Goal: Task Accomplishment & Management: Complete application form

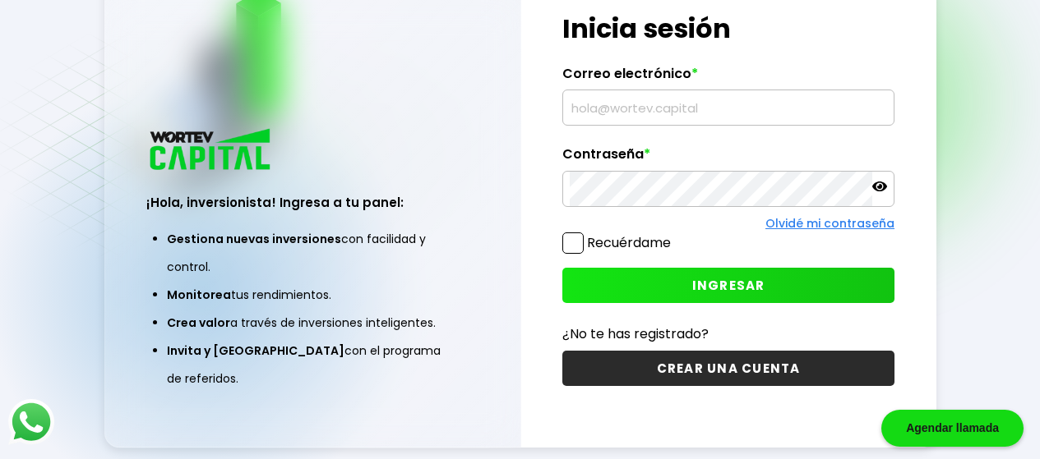
scroll to position [82, 0]
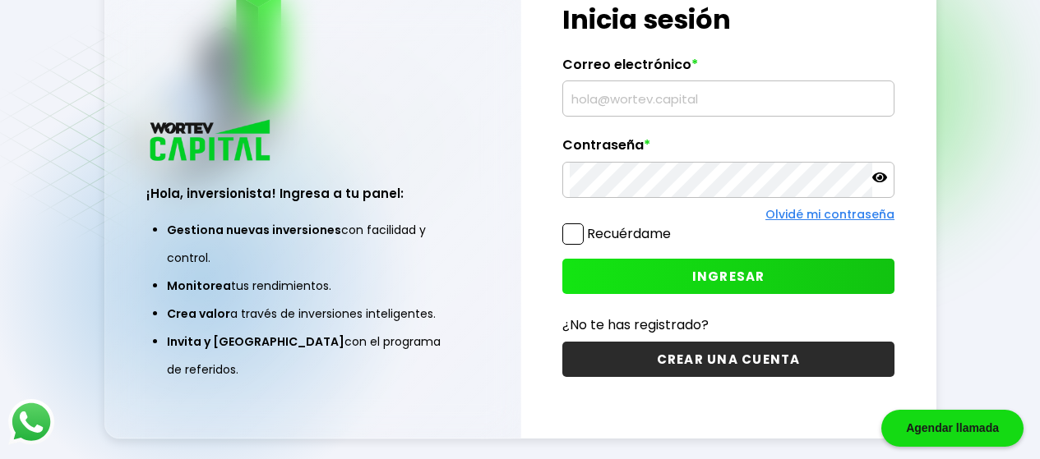
click at [694, 363] on button "CREAR UNA CUENTA" at bounding box center [728, 359] width 332 height 35
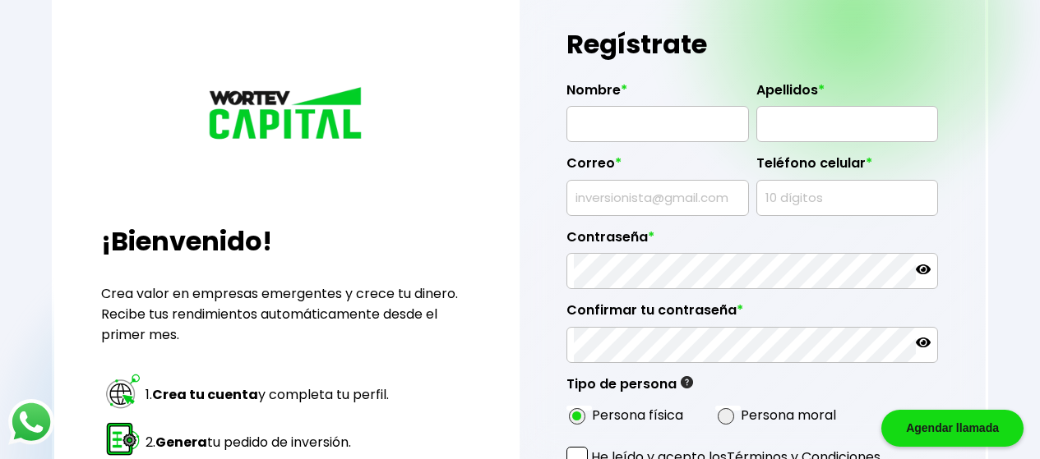
click at [611, 113] on input "text" at bounding box center [657, 124] width 167 height 35
type input "[PERSON_NAME]"
type input "DEL REAL"
type input "[EMAIL_ADDRESS][DOMAIN_NAME]"
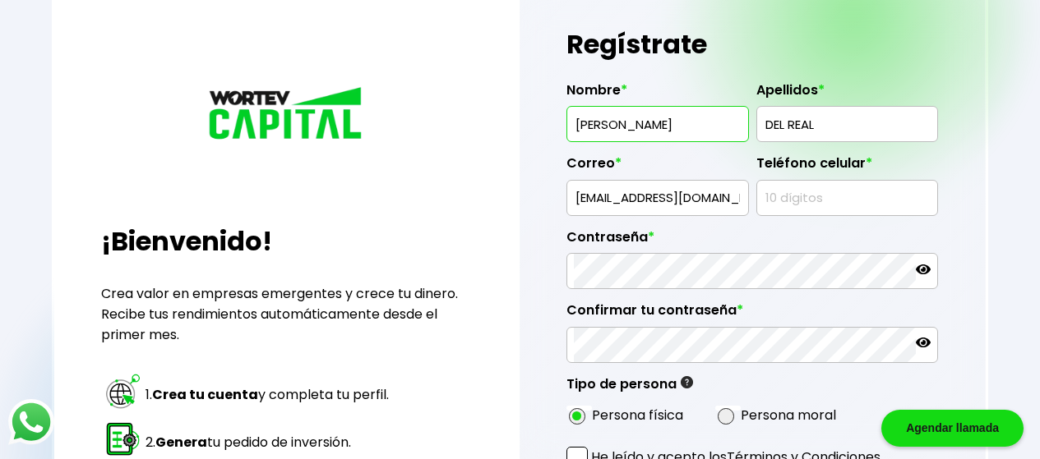
type input "8711048104"
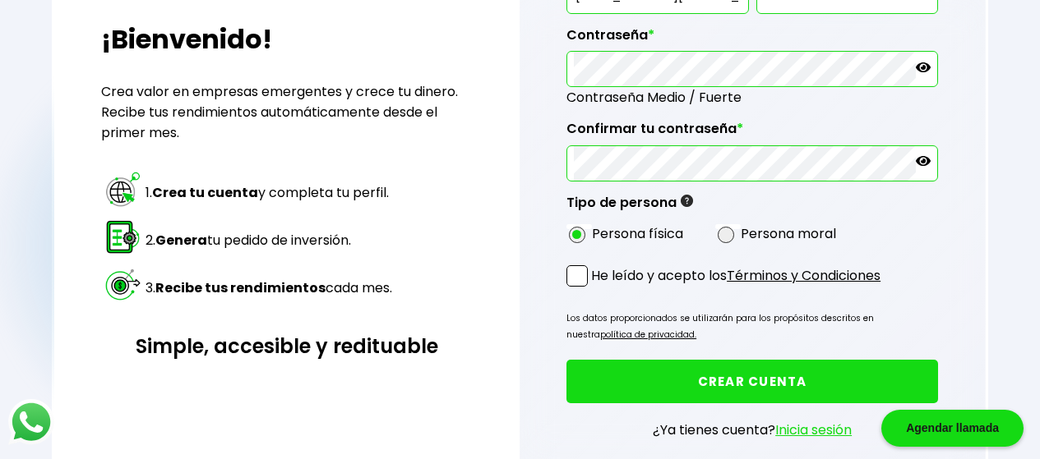
scroll to position [308, 0]
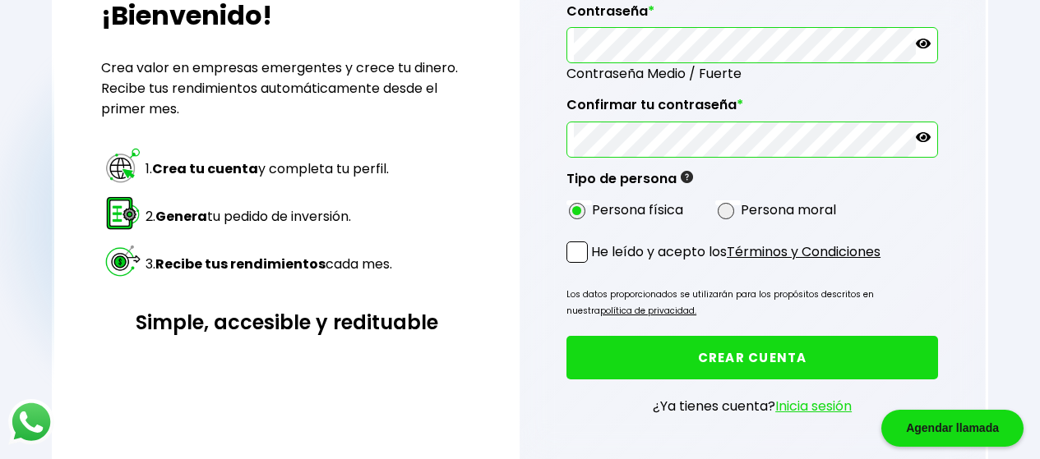
drag, startPoint x: 576, startPoint y: 248, endPoint x: 606, endPoint y: 255, distance: 31.1
click at [578, 250] on span at bounding box center [576, 252] width 21 height 21
click at [594, 265] on input "He leído y acepto los Términos y Condiciones" at bounding box center [594, 265] width 0 height 0
click at [756, 357] on button "CREAR CUENTA" at bounding box center [751, 358] width 371 height 44
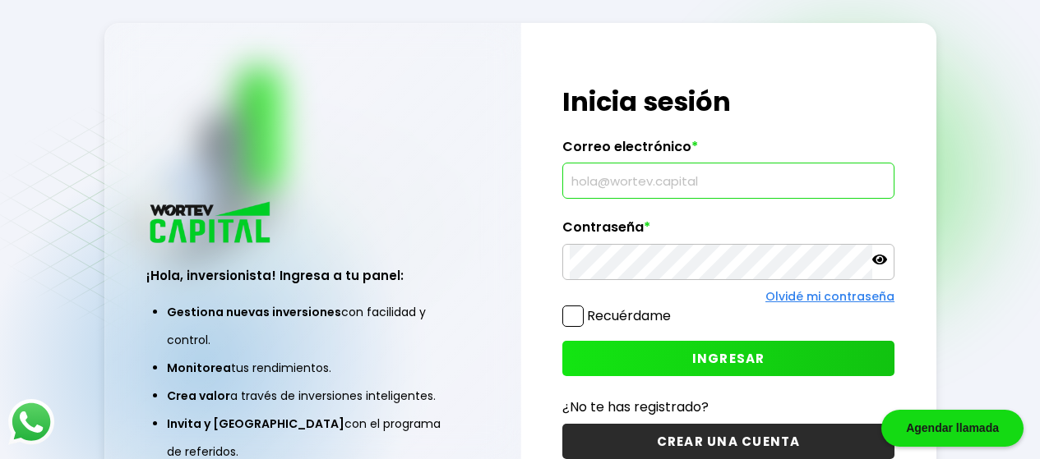
click at [662, 176] on input "text" at bounding box center [727, 181] width 317 height 35
type input "[EMAIL_ADDRESS][DOMAIN_NAME]"
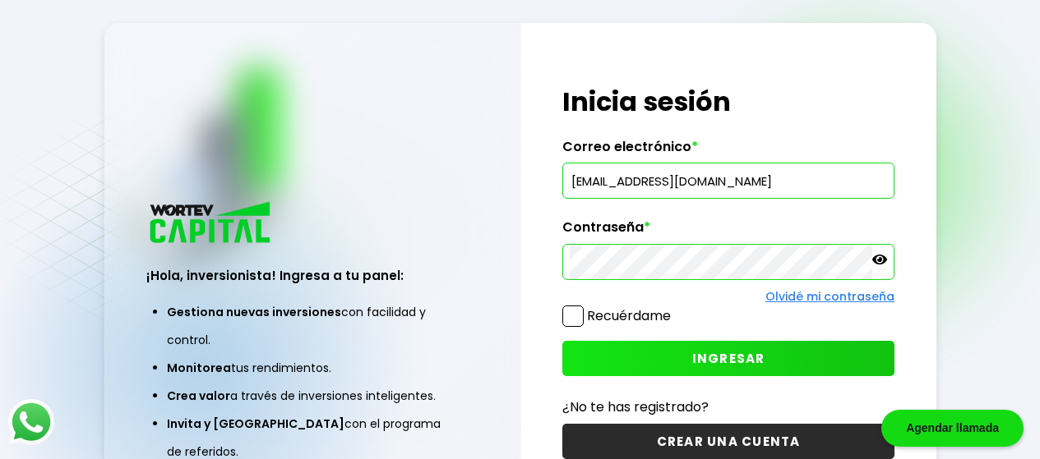
click at [725, 359] on span "INGRESAR" at bounding box center [728, 358] width 73 height 17
